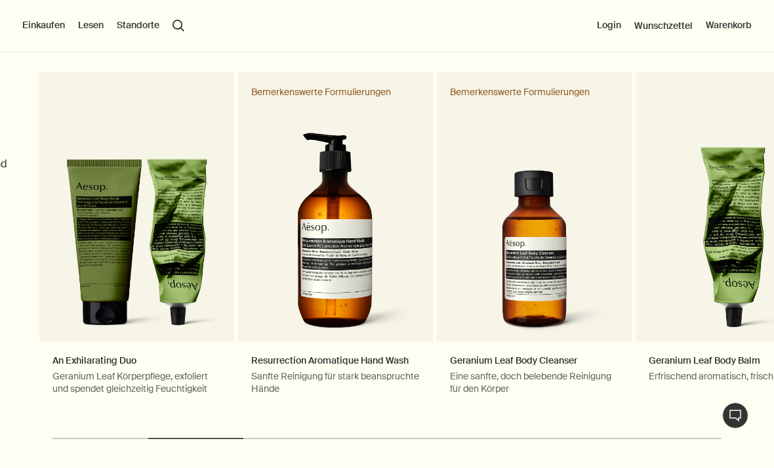
scroll to position [623, 0]
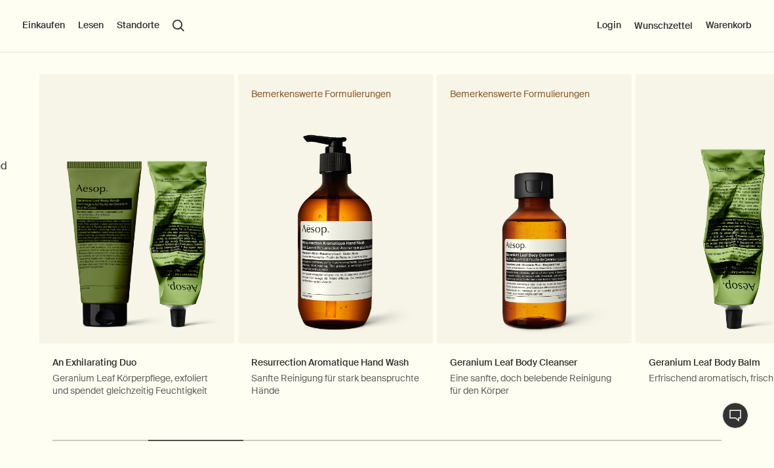
click at [749, 213] on div "Geranium Leaf Body Balm Erfrischend aromatisch, frisch und grün" at bounding box center [733, 248] width 195 height 349
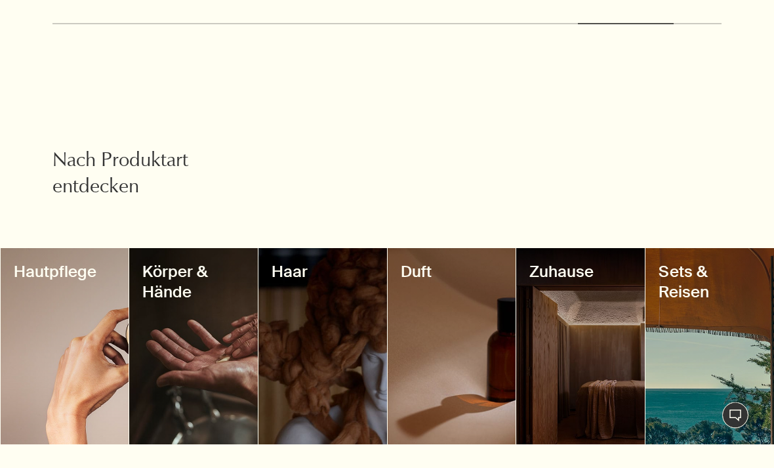
scroll to position [1040, 0]
click at [214, 372] on div at bounding box center [193, 346] width 129 height 196
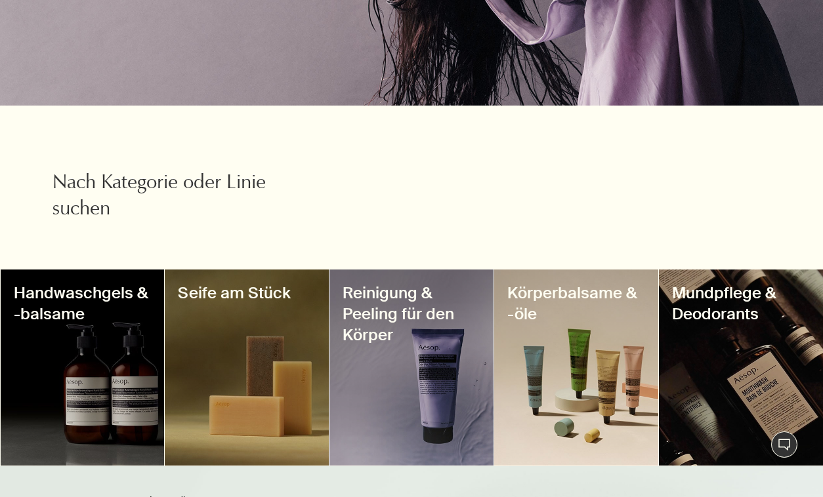
scroll to position [356, 0]
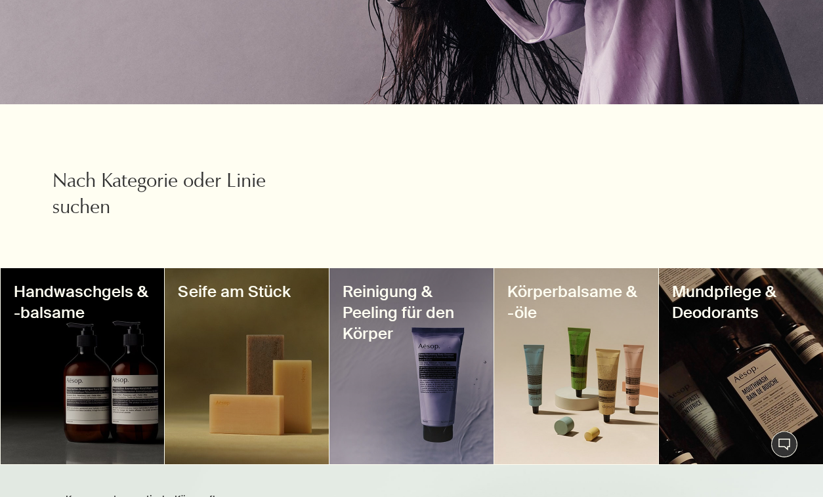
click at [114, 351] on div at bounding box center [83, 366] width 164 height 196
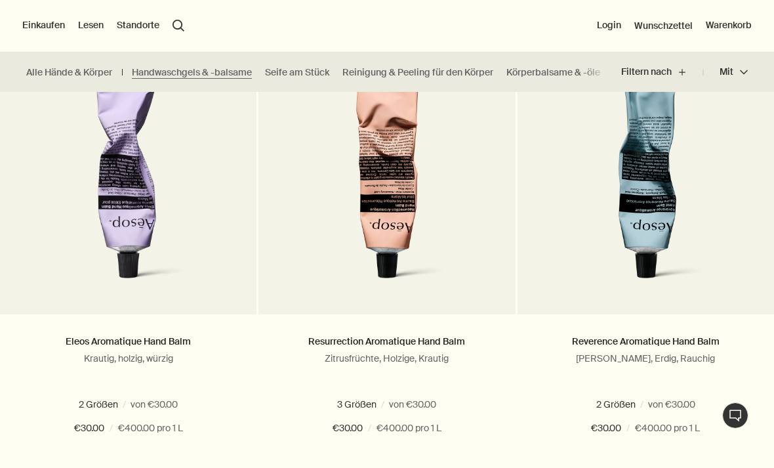
scroll to position [436, 0]
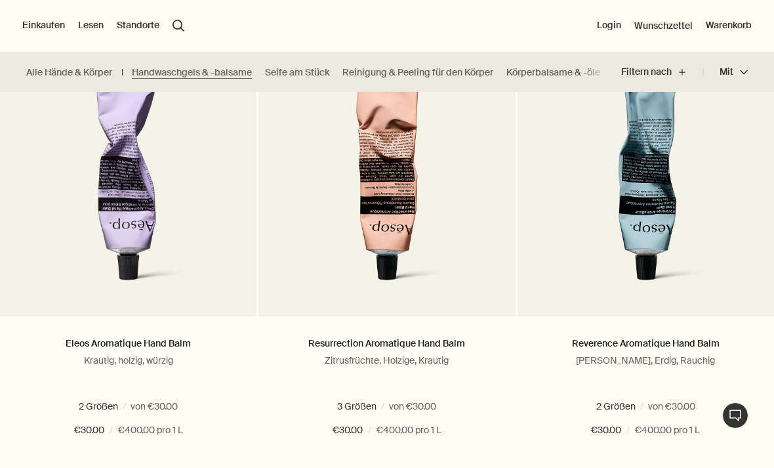
click at [375, 400] on span "500 mL" at bounding box center [389, 406] width 40 height 12
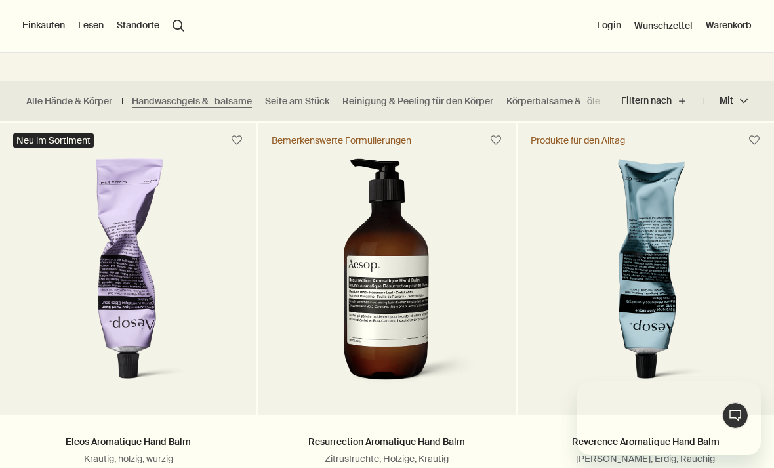
scroll to position [0, 0]
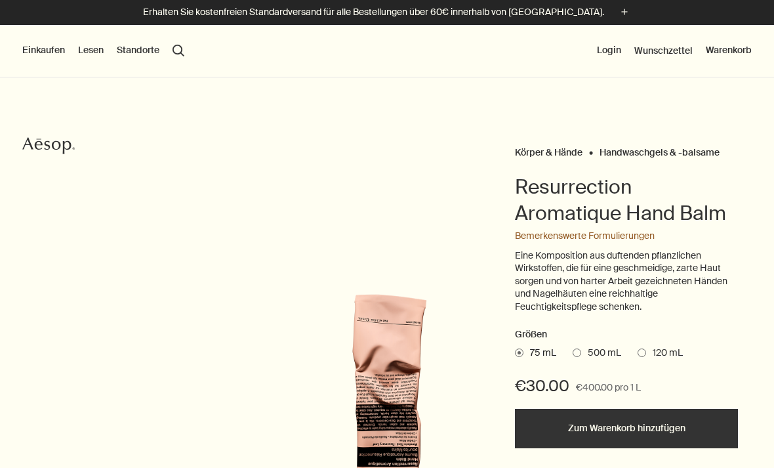
scroll to position [30, 0]
click at [595, 346] on span "500 mL" at bounding box center [601, 352] width 40 height 13
click at [573, 346] on input "500 mL" at bounding box center [573, 350] width 0 height 9
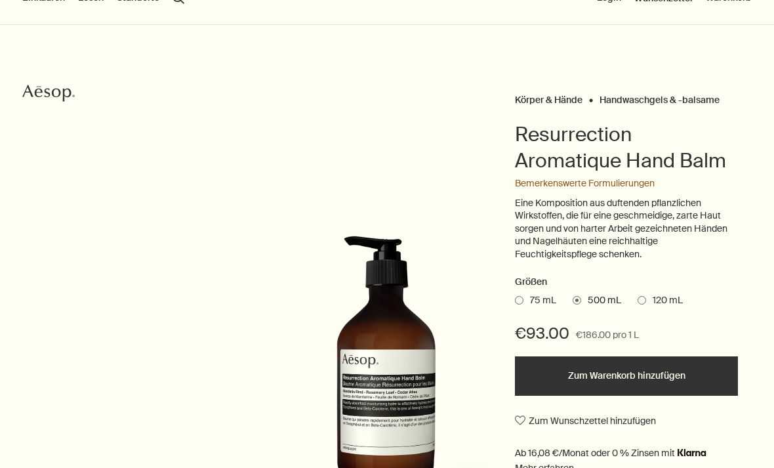
scroll to position [87, 0]
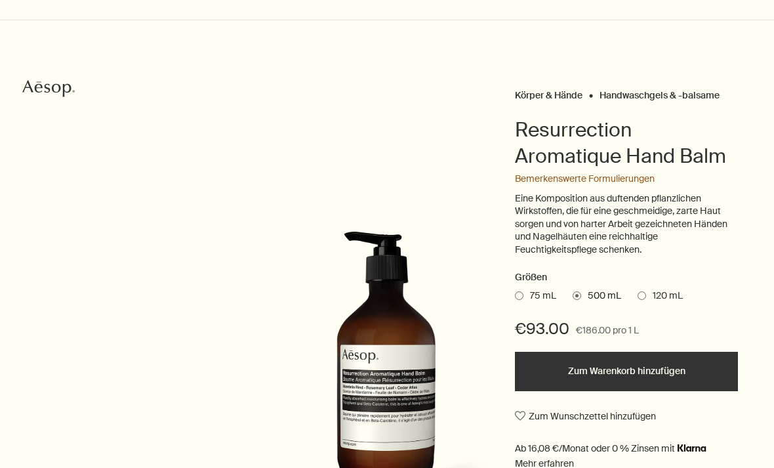
click at [648, 291] on span "120 mL" at bounding box center [664, 295] width 37 height 13
click at [638, 291] on input "120 mL" at bounding box center [638, 293] width 0 height 9
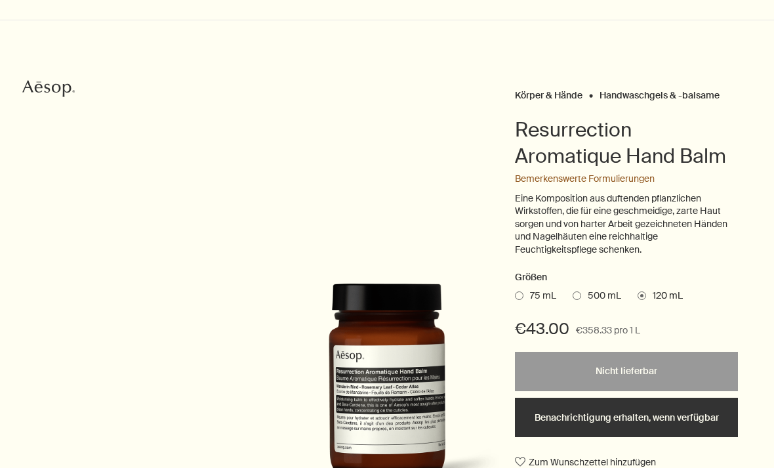
click at [551, 290] on span "75 mL" at bounding box center [539, 295] width 33 height 13
click at [515, 290] on input "75 mL" at bounding box center [515, 293] width 0 height 9
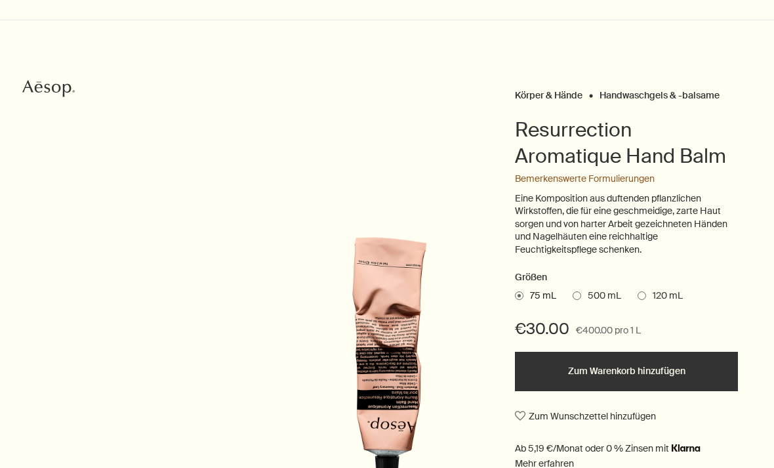
click at [606, 293] on span "500 mL" at bounding box center [601, 295] width 40 height 13
click at [573, 293] on input "500 mL" at bounding box center [573, 293] width 0 height 9
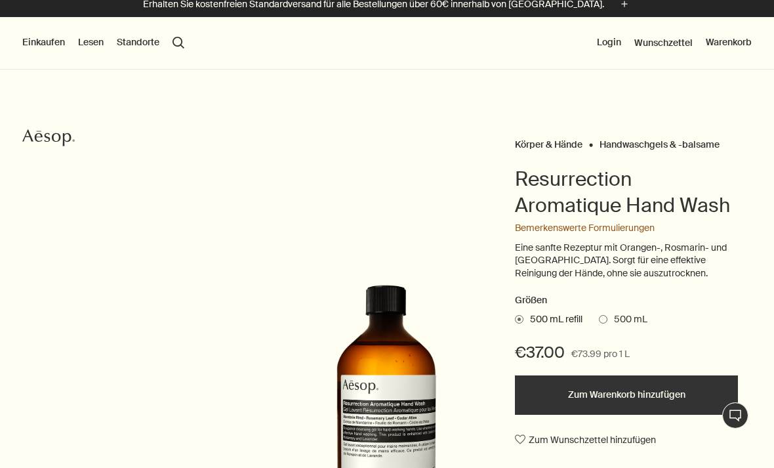
scroll to position [37, 0]
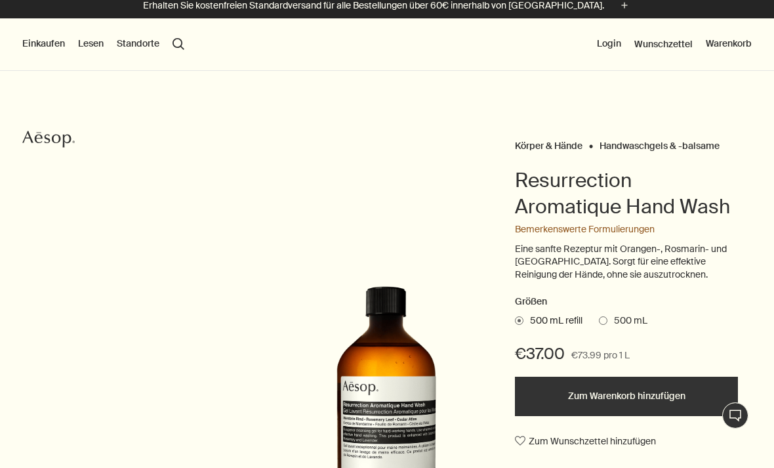
click at [609, 331] on div "Größen 500 mL refill 500 mL €37.00 €73.99 pro 1 L Zum Warenkorb hinzufügen Zum …" at bounding box center [626, 404] width 223 height 221
click at [626, 321] on span "500 mL" at bounding box center [627, 320] width 40 height 13
click at [599, 321] on input "500 mL" at bounding box center [599, 318] width 0 height 9
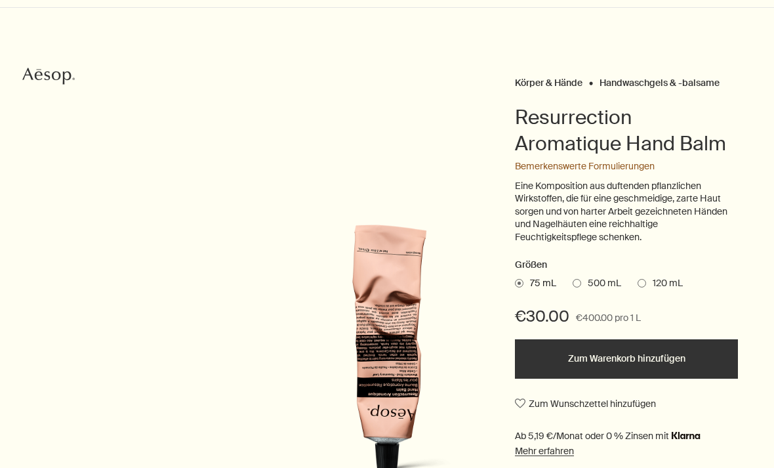
scroll to position [100, 0]
click at [608, 277] on span "500 mL" at bounding box center [601, 283] width 40 height 13
click at [573, 277] on input "500 mL" at bounding box center [573, 281] width 0 height 9
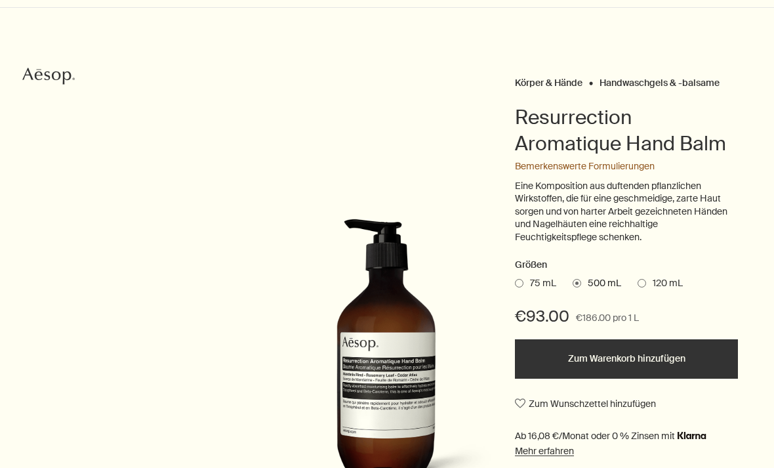
click at [532, 282] on span "75 mL" at bounding box center [539, 283] width 33 height 13
click at [515, 282] on input "75 mL" at bounding box center [515, 281] width 0 height 9
